Goal: Information Seeking & Learning: Learn about a topic

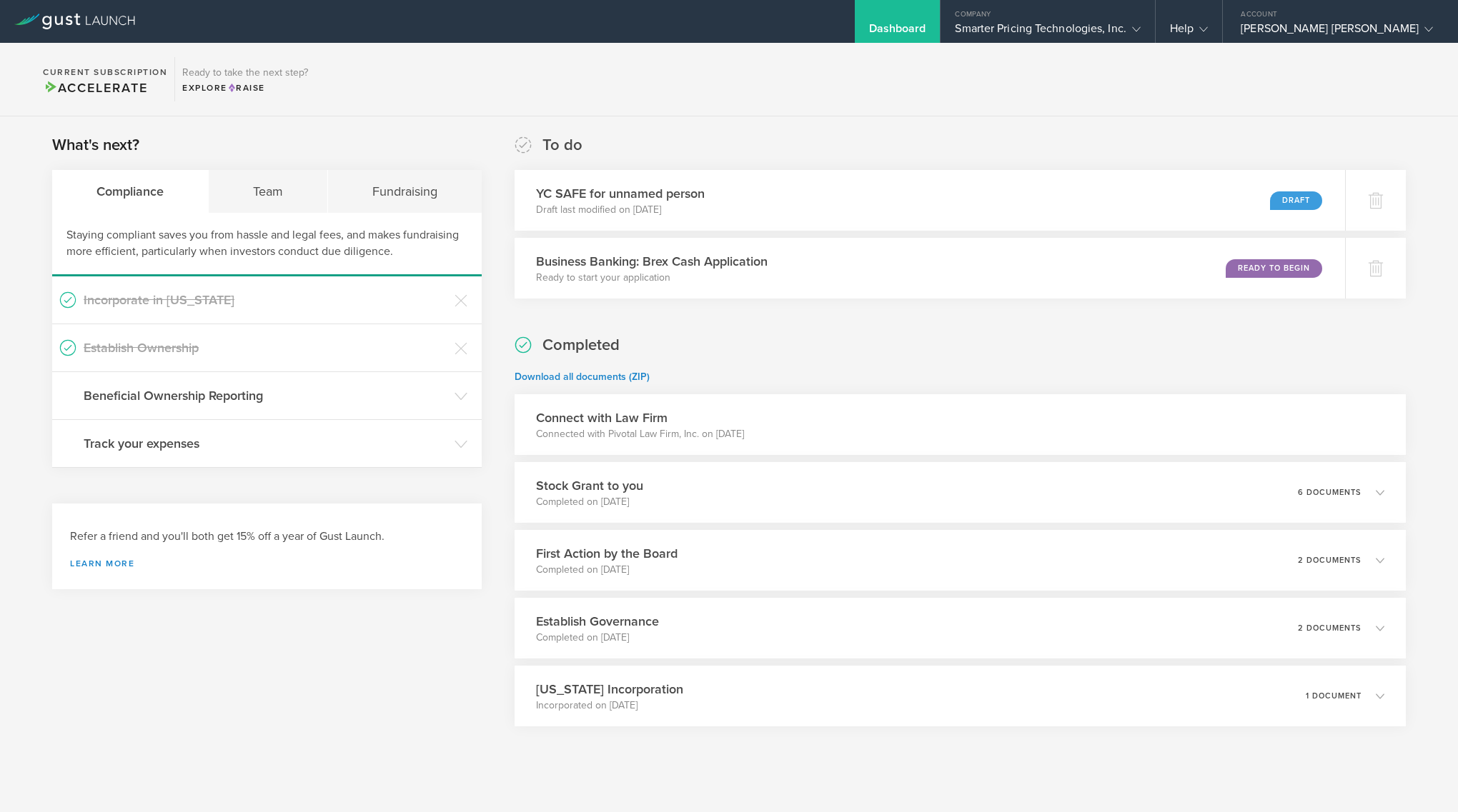
click at [911, 118] on div "What's next? Compliance Team Fundraising Staying compliant saves you from hassl…" at bounding box center [729, 466] width 1458 height 699
click at [744, 436] on p "Connected with Pivotal Law Firm, Inc. on [DATE]" at bounding box center [640, 434] width 208 height 14
click at [655, 428] on p "Connected with Pivotal Law Firm, Inc. on [DATE]" at bounding box center [640, 434] width 208 height 14
click at [457, 393] on icon at bounding box center [461, 396] width 13 height 13
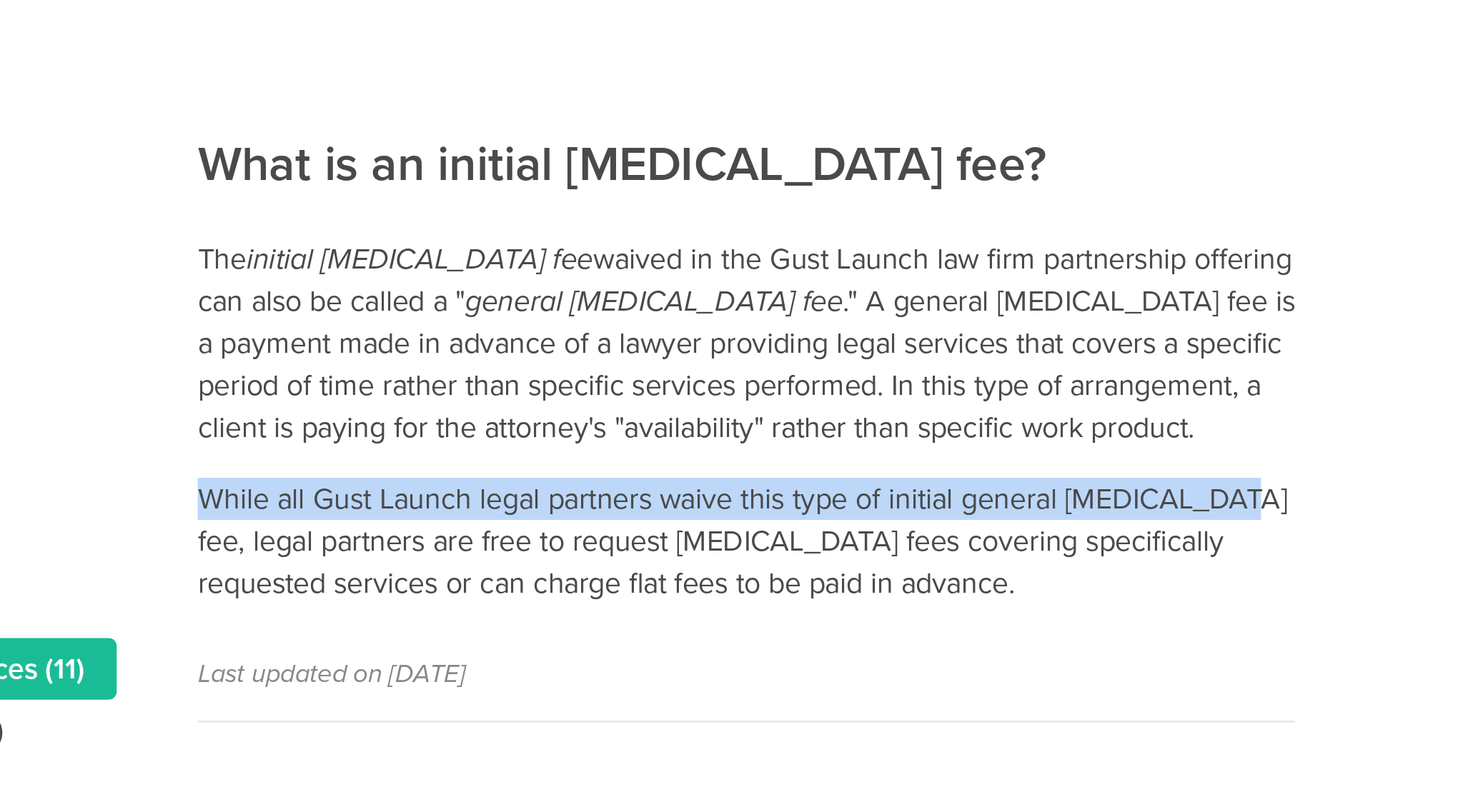
drag, startPoint x: 1059, startPoint y: 417, endPoint x: 613, endPoint y: 411, distance: 446.0
click at [613, 411] on p "While all Gust Launch legal partners waive this type of initial general retaine…" at bounding box center [853, 434] width 484 height 56
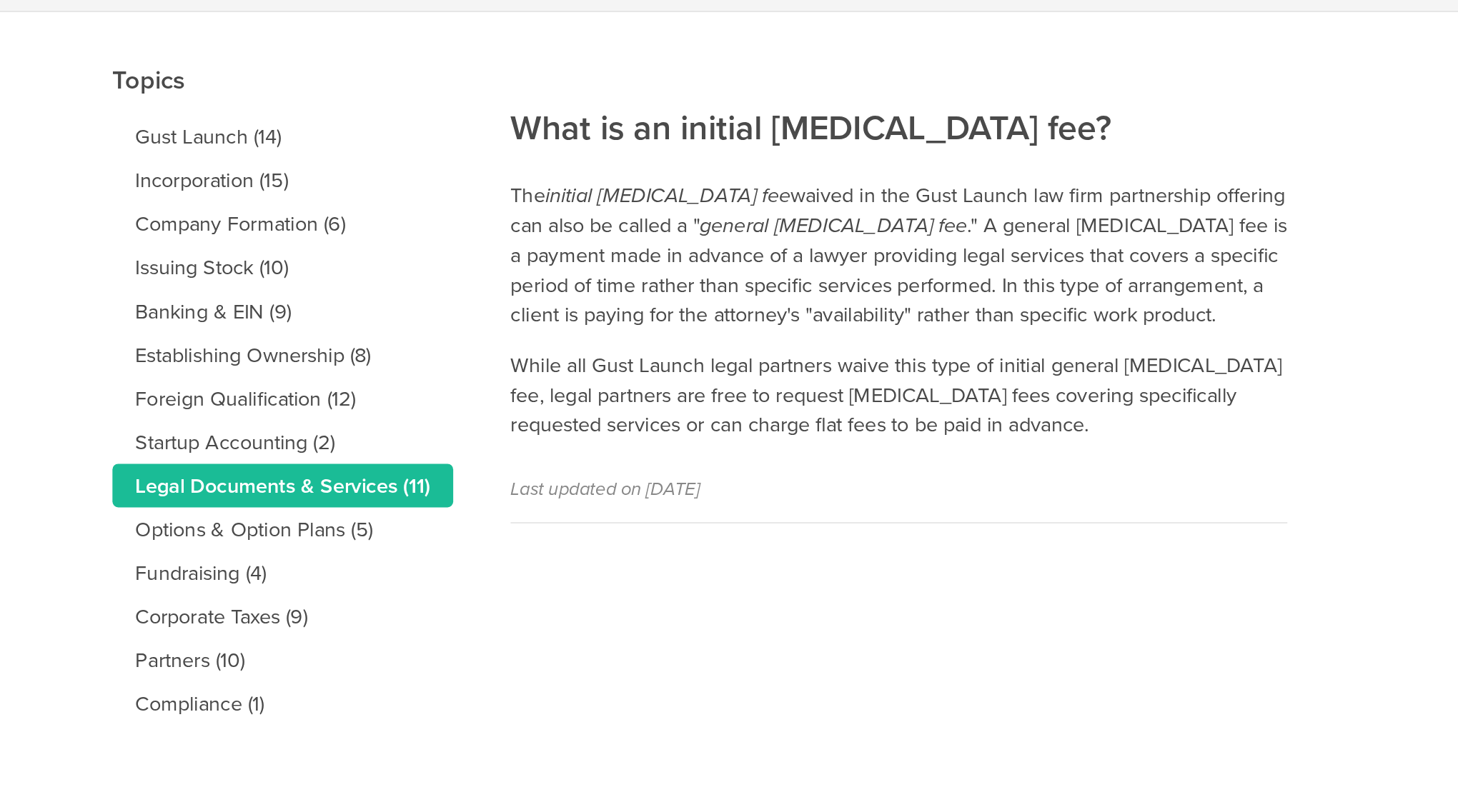
click at [850, 345] on p "The initial retainer fee waived in the Gust Launch law firm partnership offerin…" at bounding box center [853, 347] width 484 height 93
